Goal: Task Accomplishment & Management: Complete application form

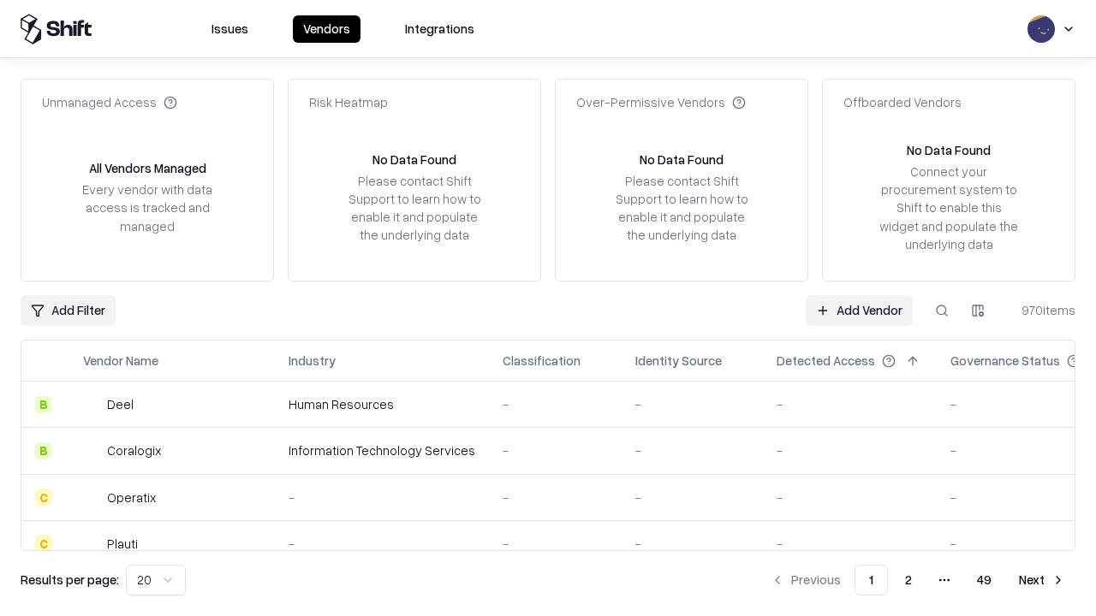
click at [859, 310] on link "Add Vendor" at bounding box center [859, 310] width 107 height 31
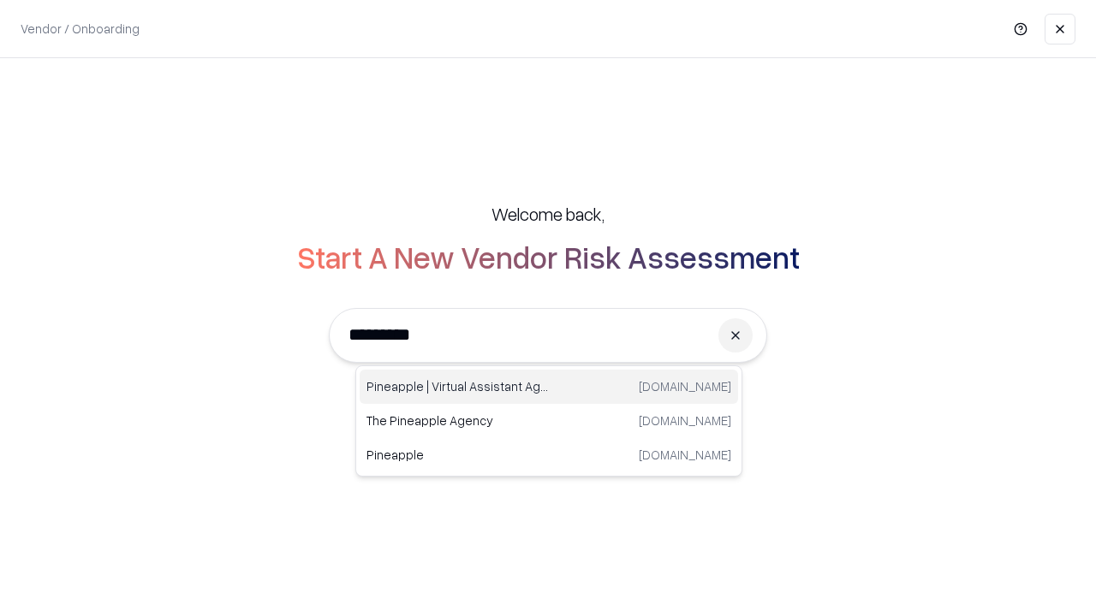
click at [549, 387] on div "Pineapple | Virtual Assistant Agency [DOMAIN_NAME]" at bounding box center [549, 387] width 378 height 34
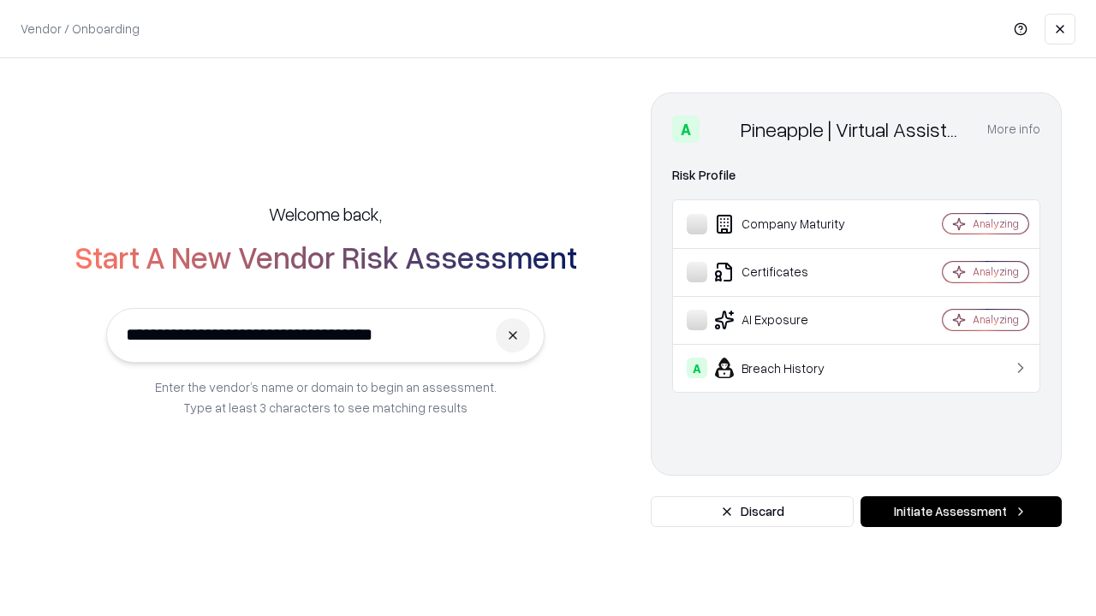
type input "**********"
click at [960, 512] on button "Initiate Assessment" at bounding box center [960, 511] width 201 height 31
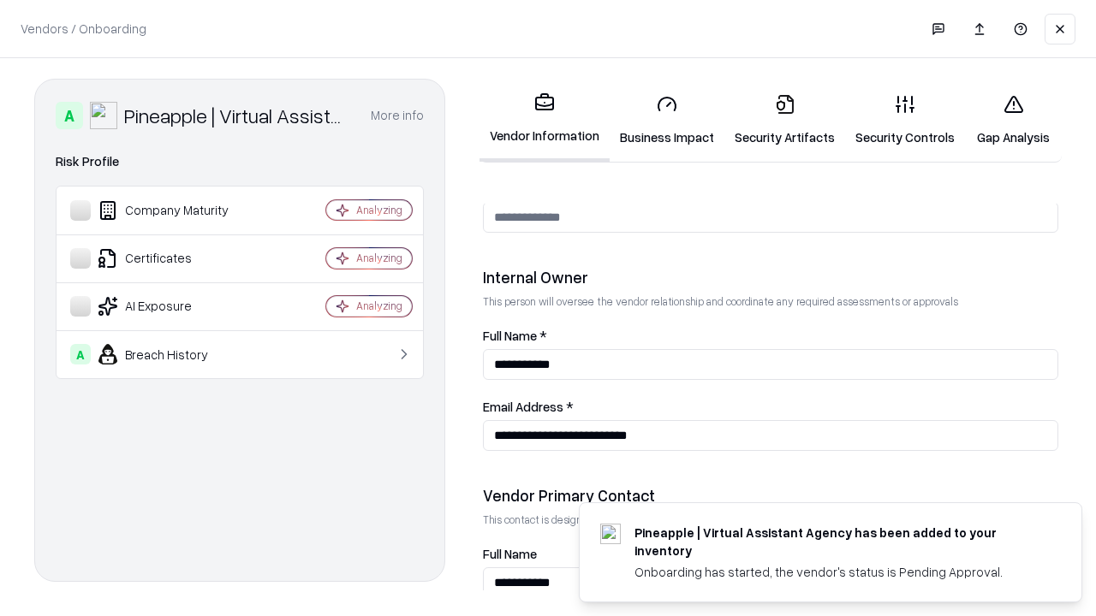
scroll to position [887, 0]
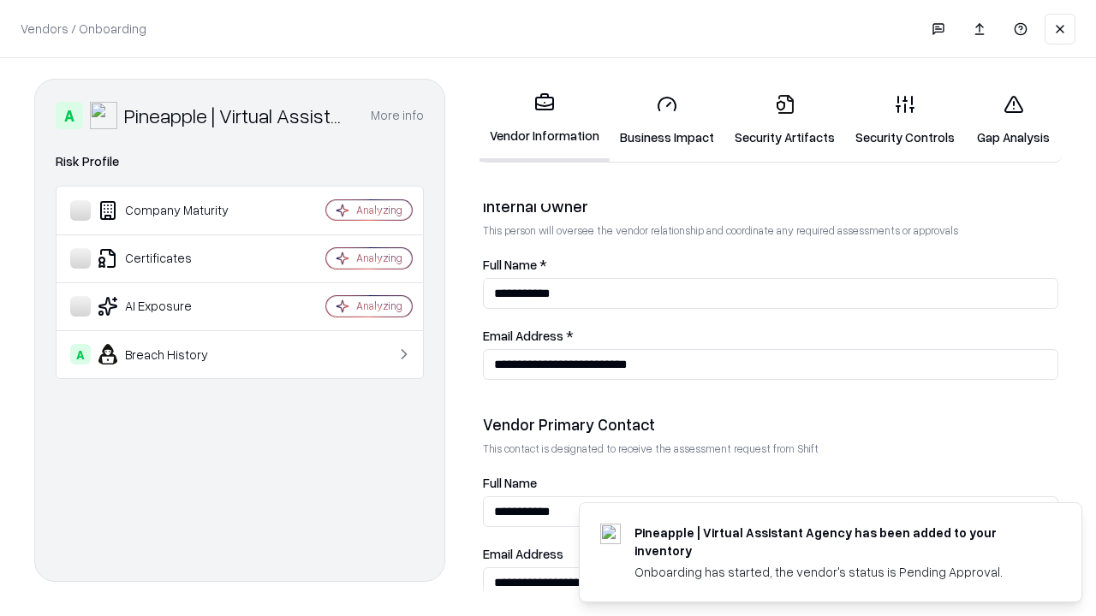
click at [667, 120] on link "Business Impact" at bounding box center [666, 120] width 115 height 80
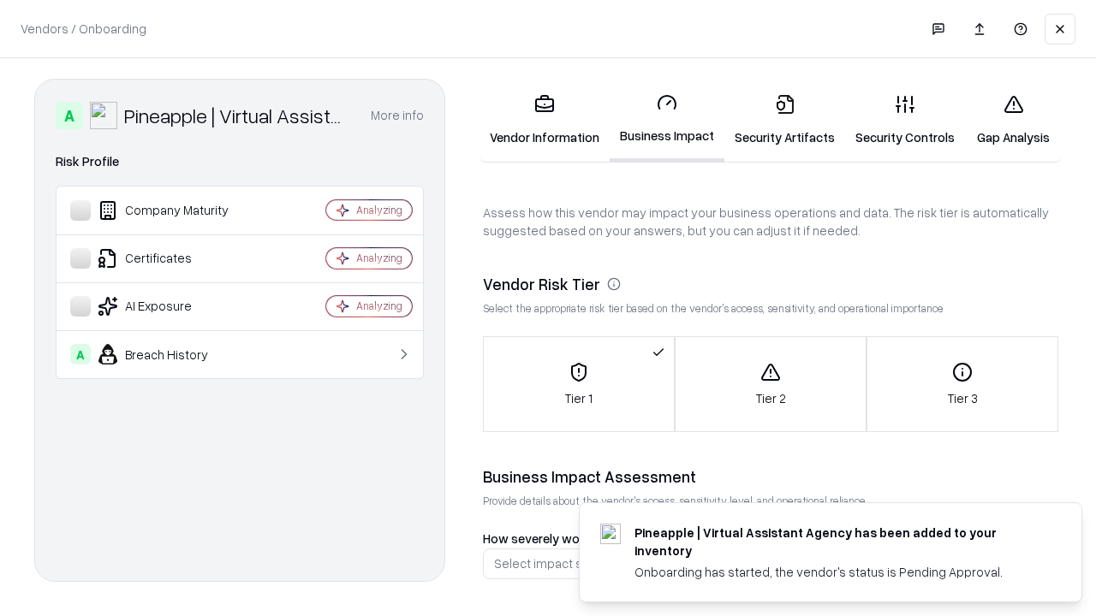
click at [1013, 120] on link "Gap Analysis" at bounding box center [1013, 120] width 97 height 80
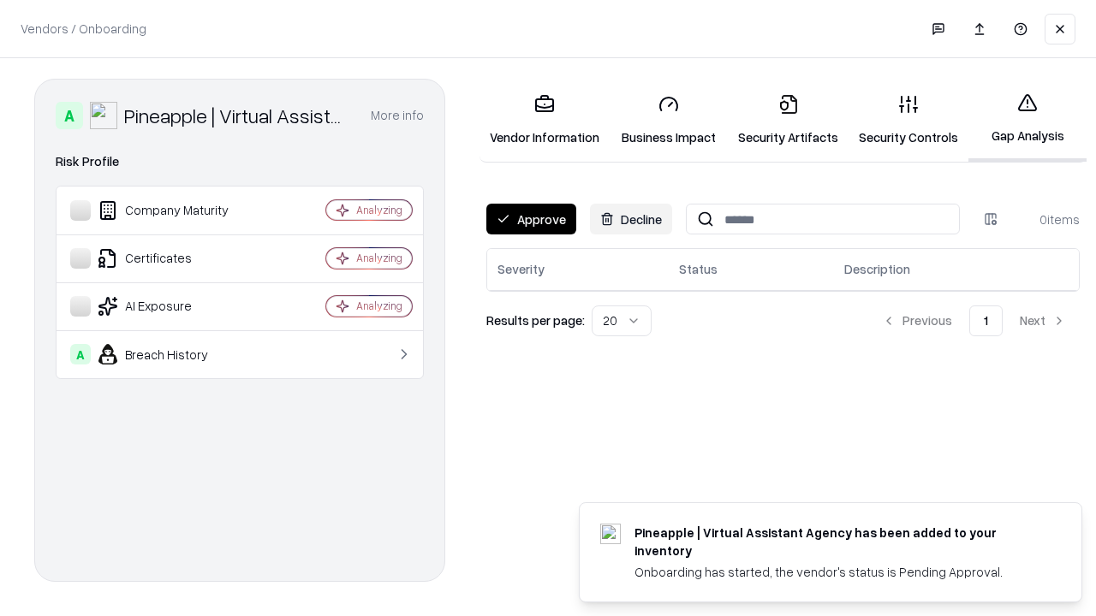
click at [531, 219] on button "Approve" at bounding box center [531, 219] width 90 height 31
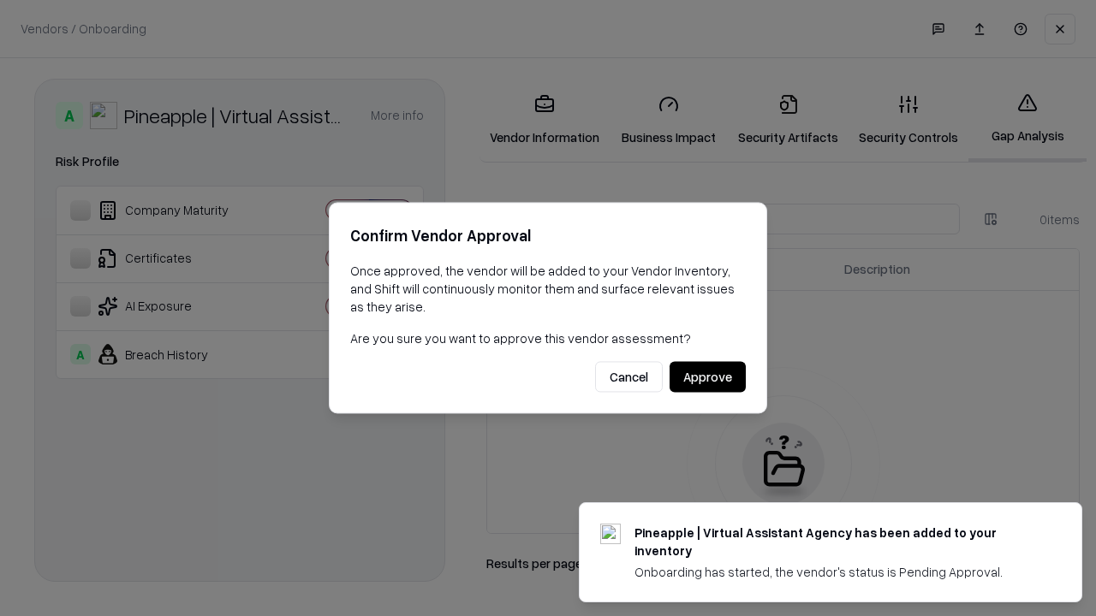
click at [707, 377] on button "Approve" at bounding box center [707, 377] width 76 height 31
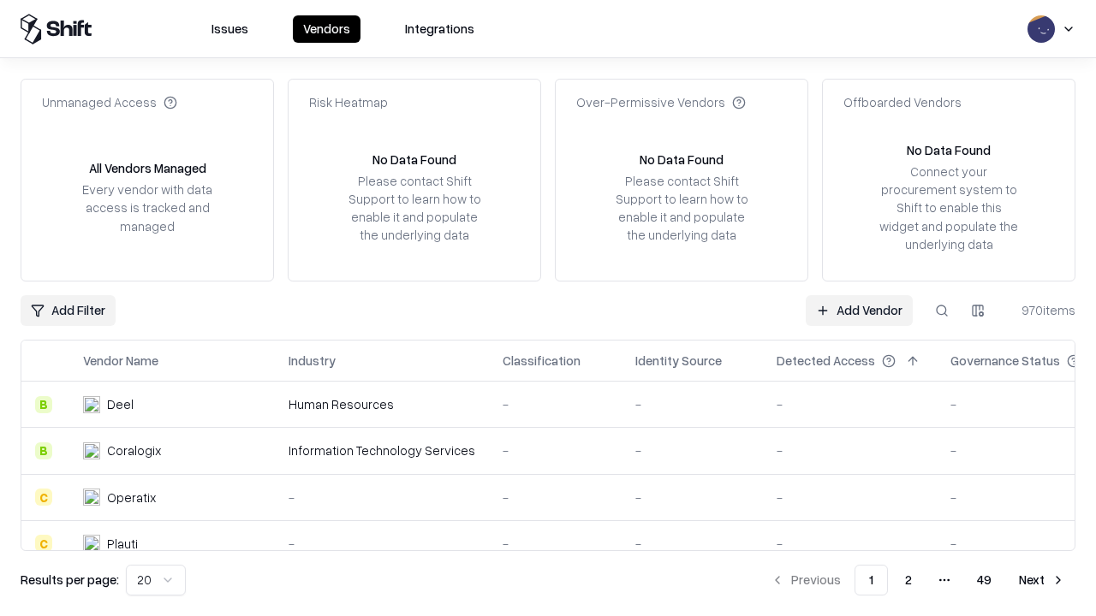
type input "**********"
click at [859, 310] on link "Add Vendor" at bounding box center [859, 310] width 107 height 31
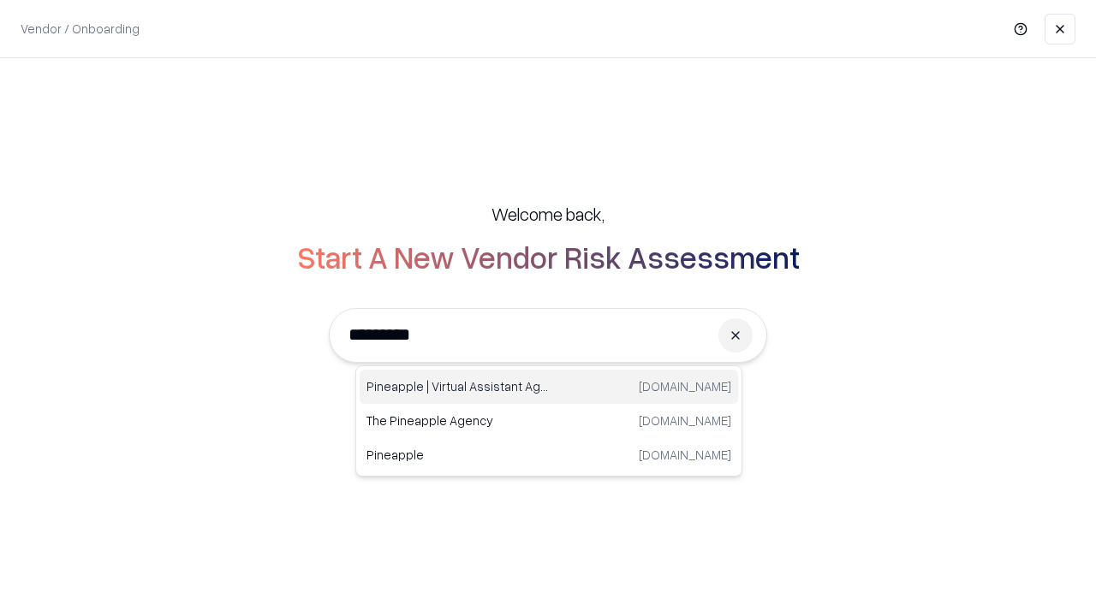
click at [549, 387] on div "Pineapple | Virtual Assistant Agency [DOMAIN_NAME]" at bounding box center [549, 387] width 378 height 34
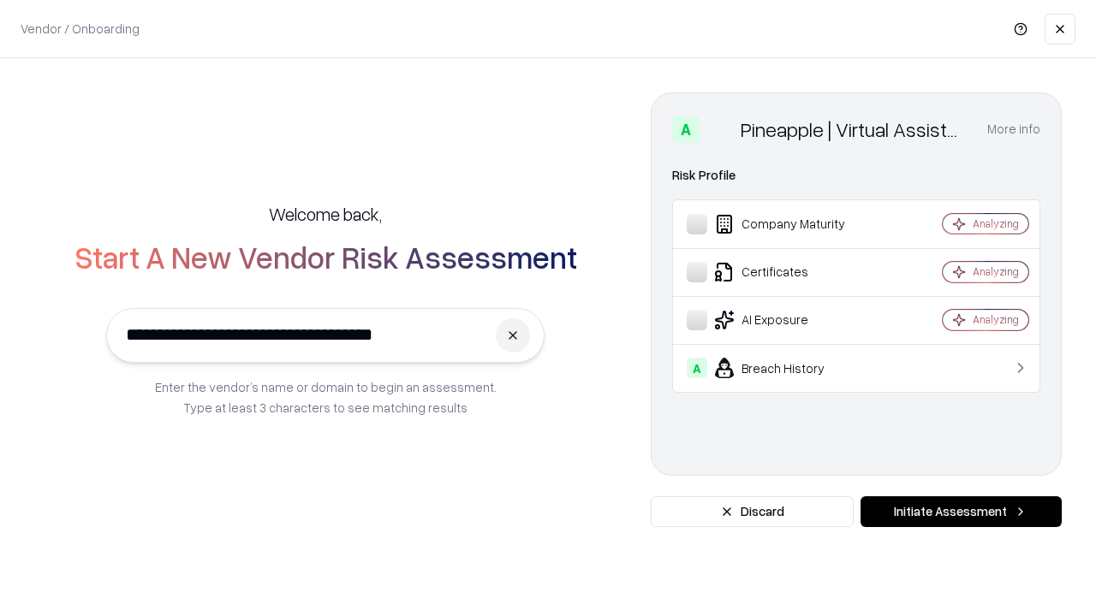
type input "**********"
click at [960, 512] on button "Initiate Assessment" at bounding box center [960, 511] width 201 height 31
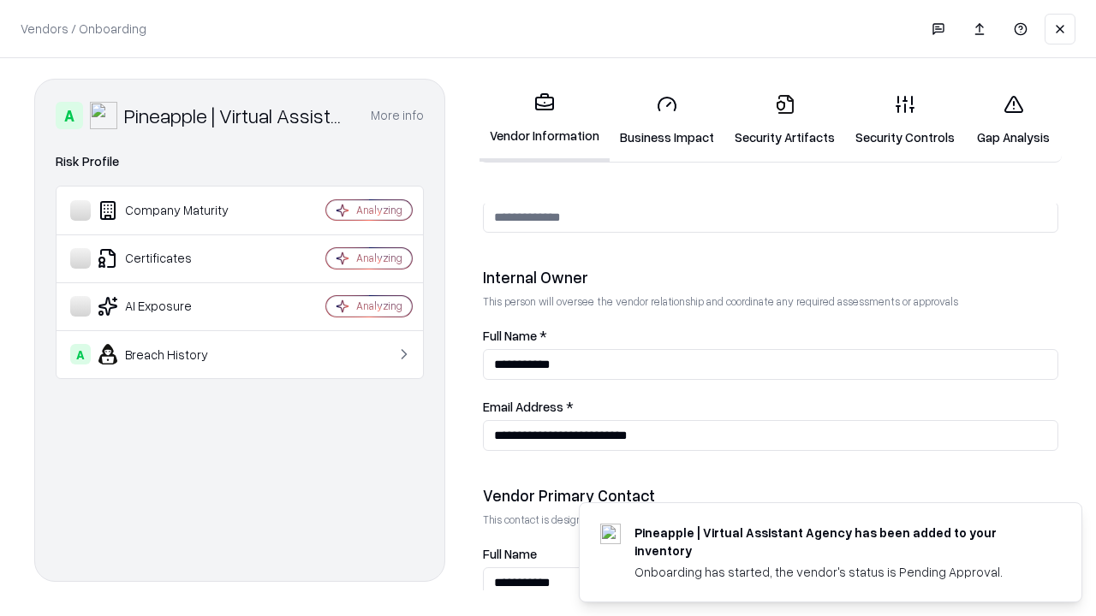
scroll to position [887, 0]
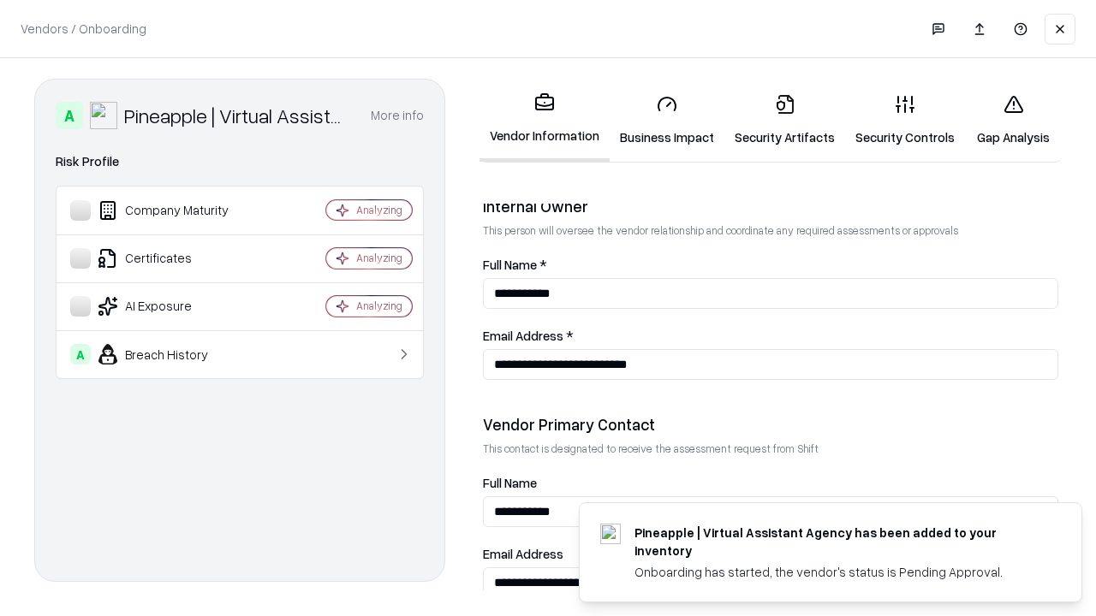
click at [1013, 120] on link "Gap Analysis" at bounding box center [1013, 120] width 97 height 80
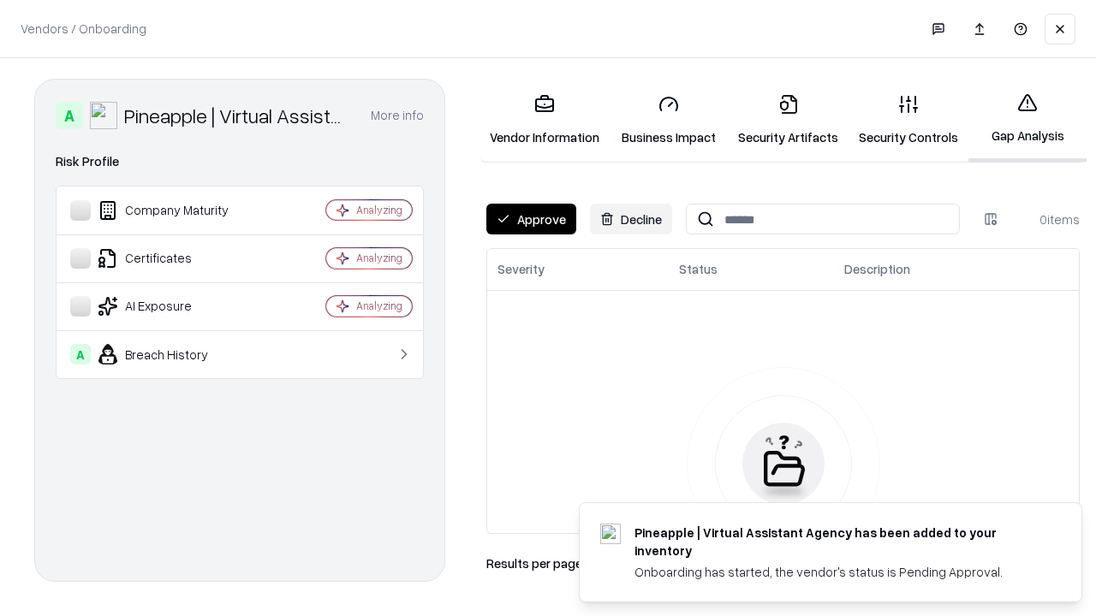
click at [531, 219] on button "Approve" at bounding box center [531, 219] width 90 height 31
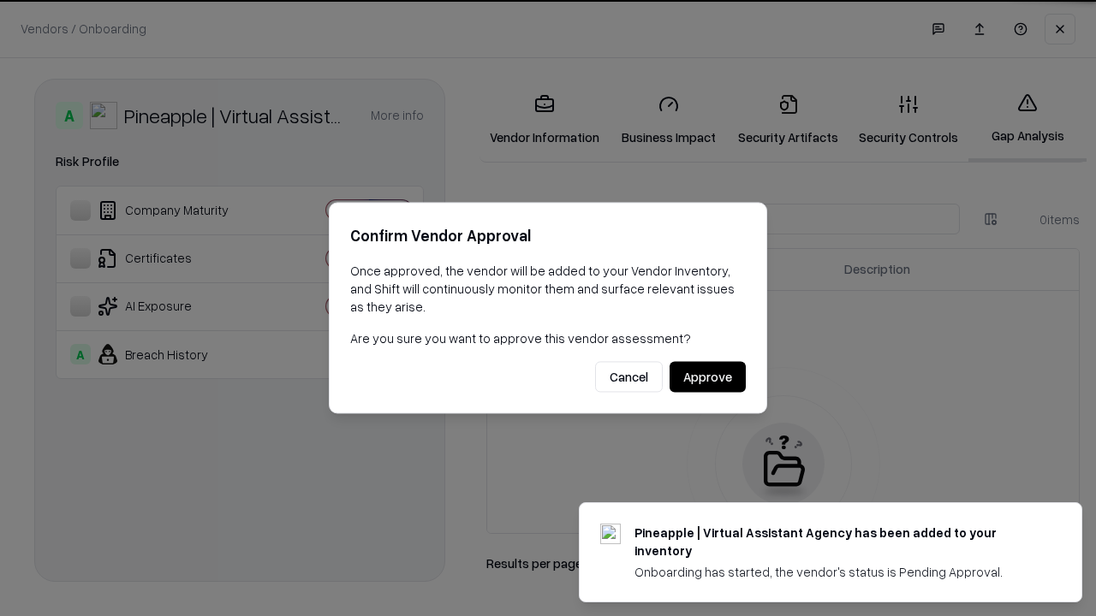
click at [707, 377] on button "Approve" at bounding box center [707, 377] width 76 height 31
